Goal: Task Accomplishment & Management: Manage account settings

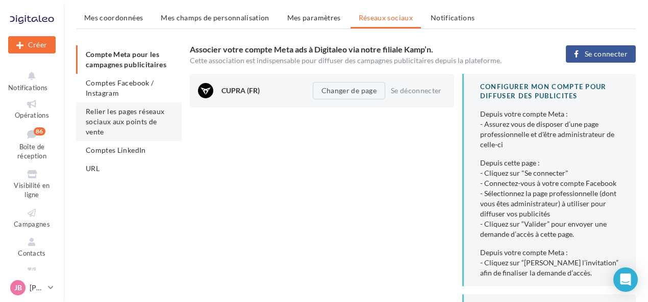
click at [148, 115] on span "Relier les pages réseaux sociaux aux points de vente" at bounding box center [125, 121] width 79 height 29
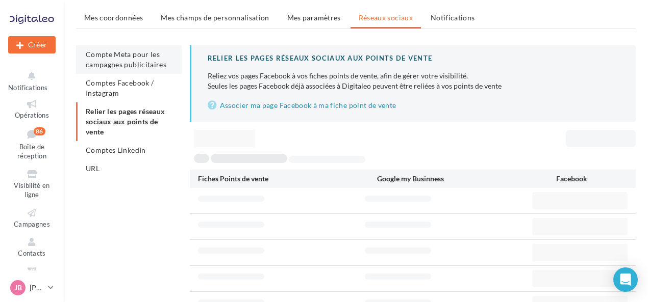
scroll to position [59, 0]
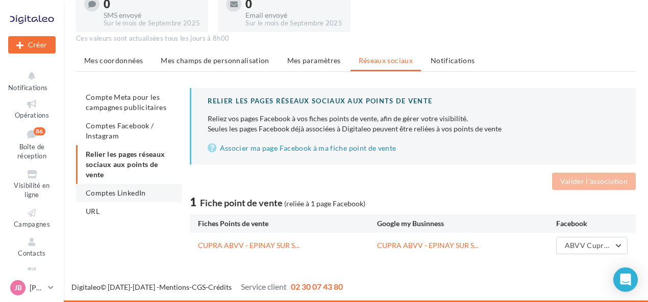
click at [105, 193] on span "Comptes LinkedIn" at bounding box center [116, 193] width 60 height 9
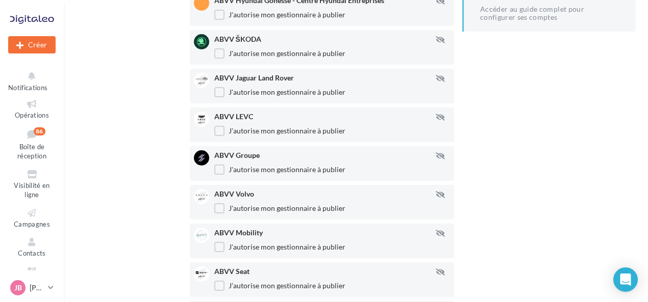
scroll to position [56, 0]
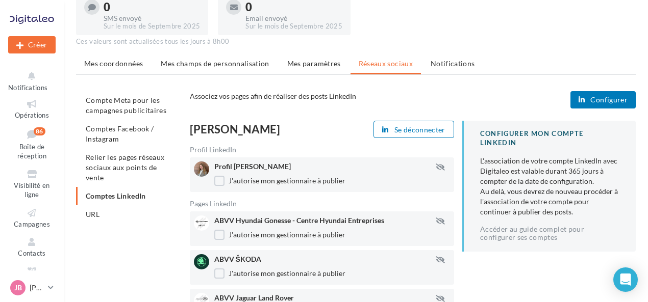
click at [91, 216] on span "URL" at bounding box center [93, 214] width 14 height 9
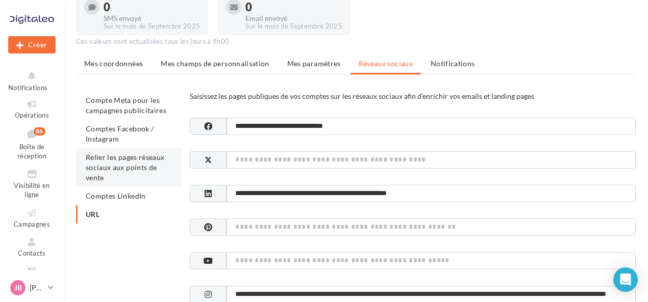
click at [116, 151] on li "Relier les pages réseaux sociaux aux points de vente" at bounding box center [129, 167] width 106 height 39
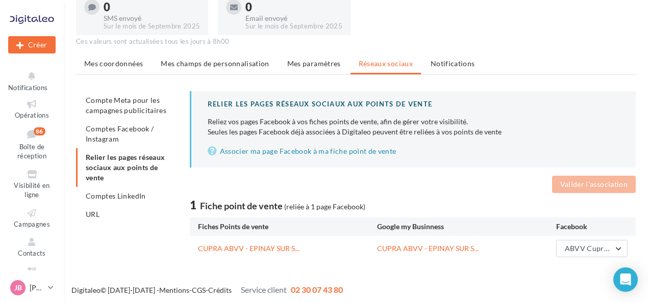
click at [116, 135] on span "Comptes Facebook / Instagram" at bounding box center [120, 133] width 68 height 19
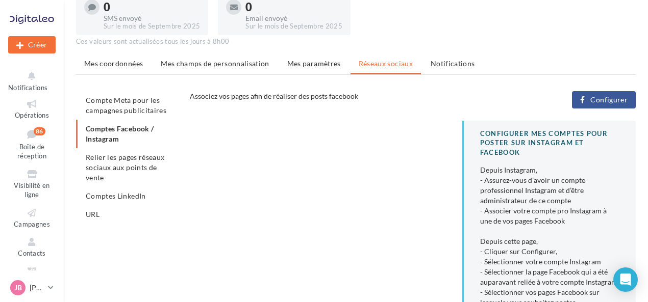
click at [609, 93] on button "Configurer" at bounding box center [604, 99] width 64 height 17
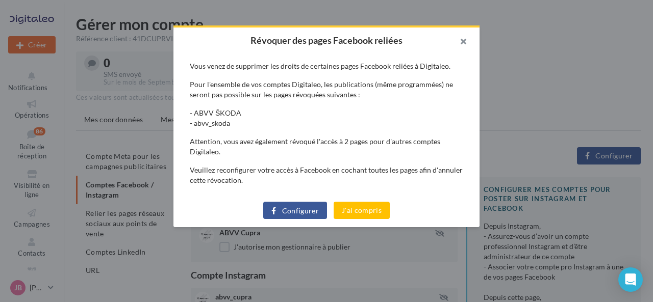
click at [468, 44] on button "button" at bounding box center [459, 43] width 41 height 31
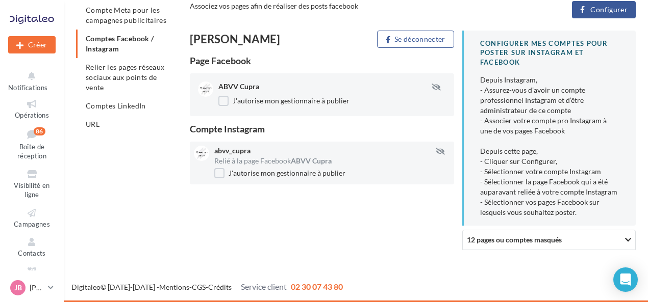
scroll to position [96, 0]
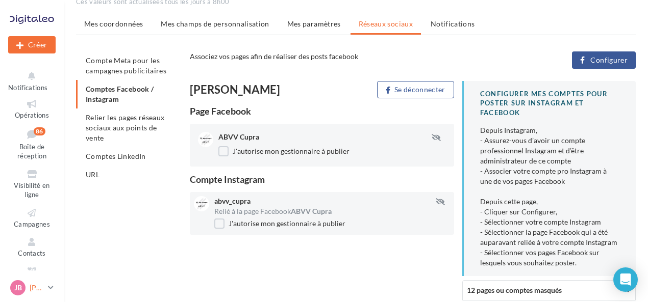
click at [38, 288] on p "[PERSON_NAME]" at bounding box center [37, 288] width 14 height 10
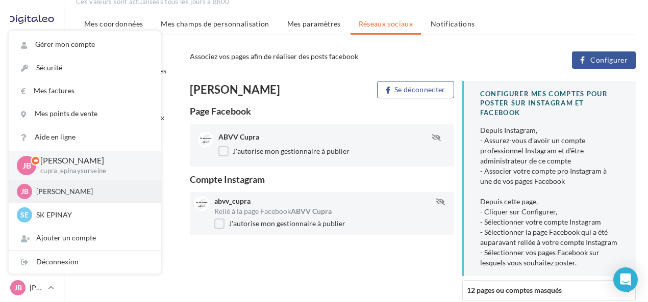
click at [89, 195] on p "[PERSON_NAME]" at bounding box center [92, 192] width 112 height 10
